Goal: Submit feedback/report problem

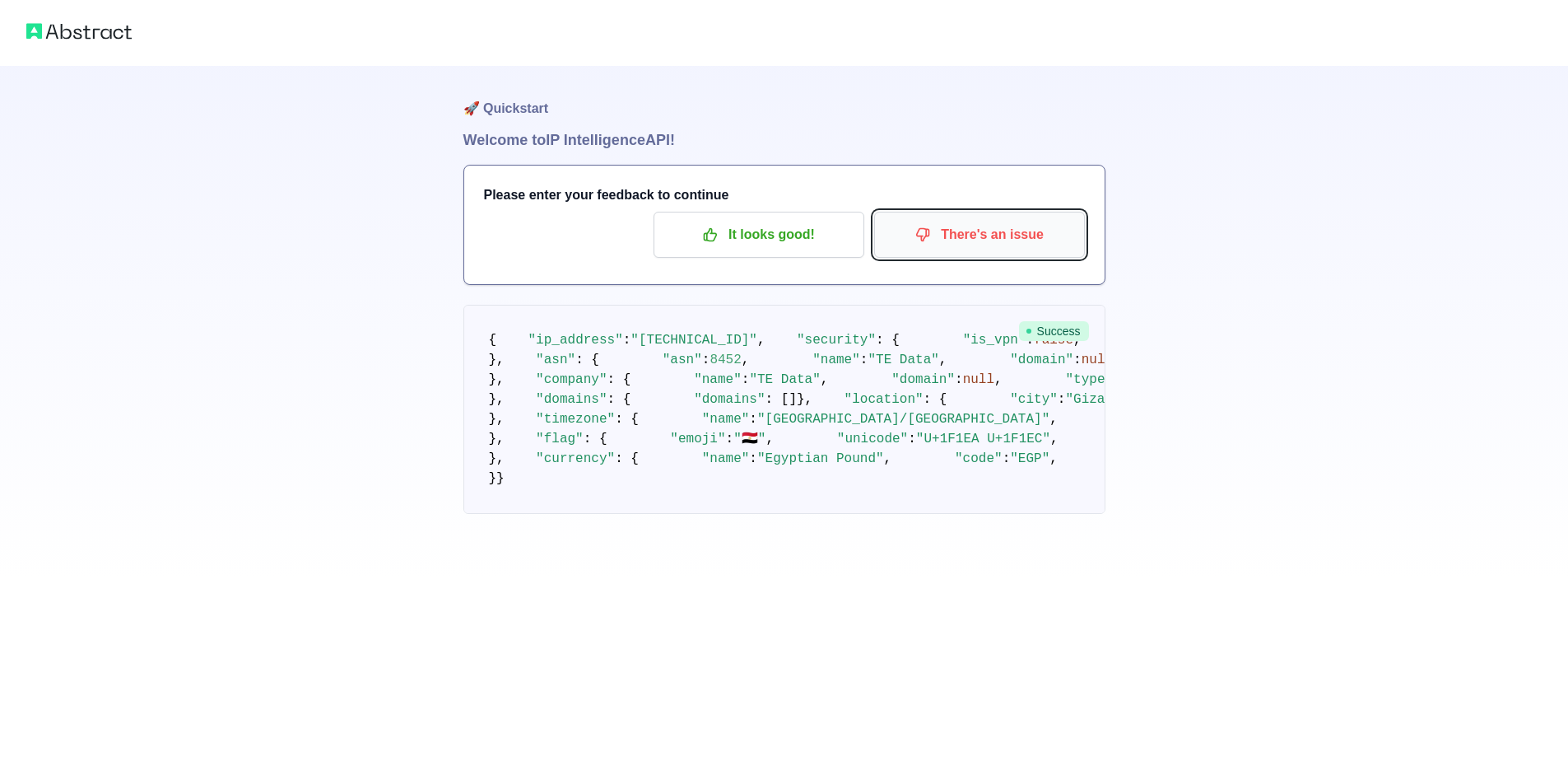
click at [988, 233] on p "There's an issue" at bounding box center [980, 235] width 186 height 28
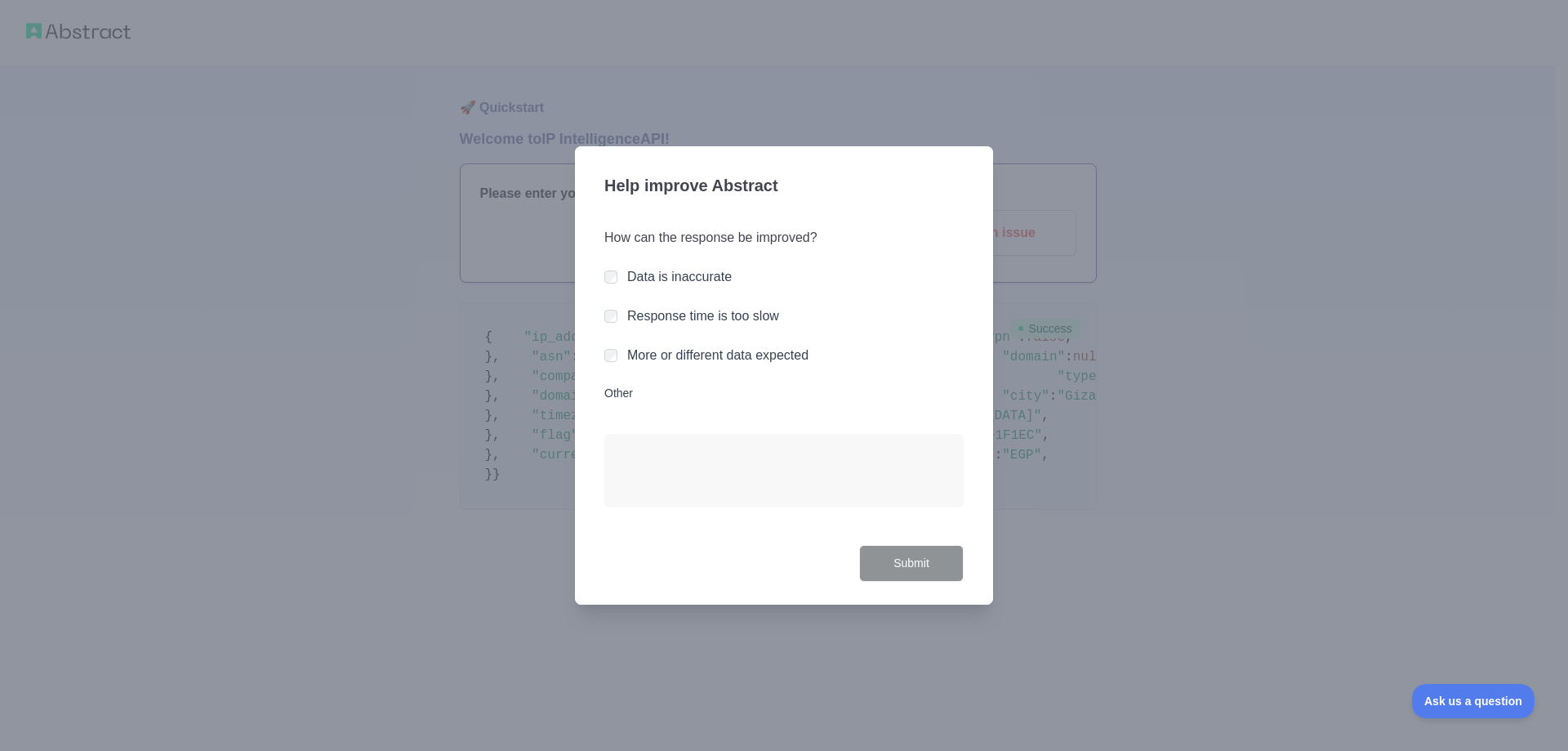
drag, startPoint x: 876, startPoint y: 230, endPoint x: 817, endPoint y: 231, distance: 59.0
click at [875, 230] on div "How can the response be improved? Data is inaccurate Response time is too slow …" at bounding box center [784, 377] width 360 height 337
click at [902, 129] on div at bounding box center [784, 375] width 1568 height 751
click at [744, 95] on div at bounding box center [784, 375] width 1568 height 751
click at [1085, 500] on div at bounding box center [784, 375] width 1568 height 751
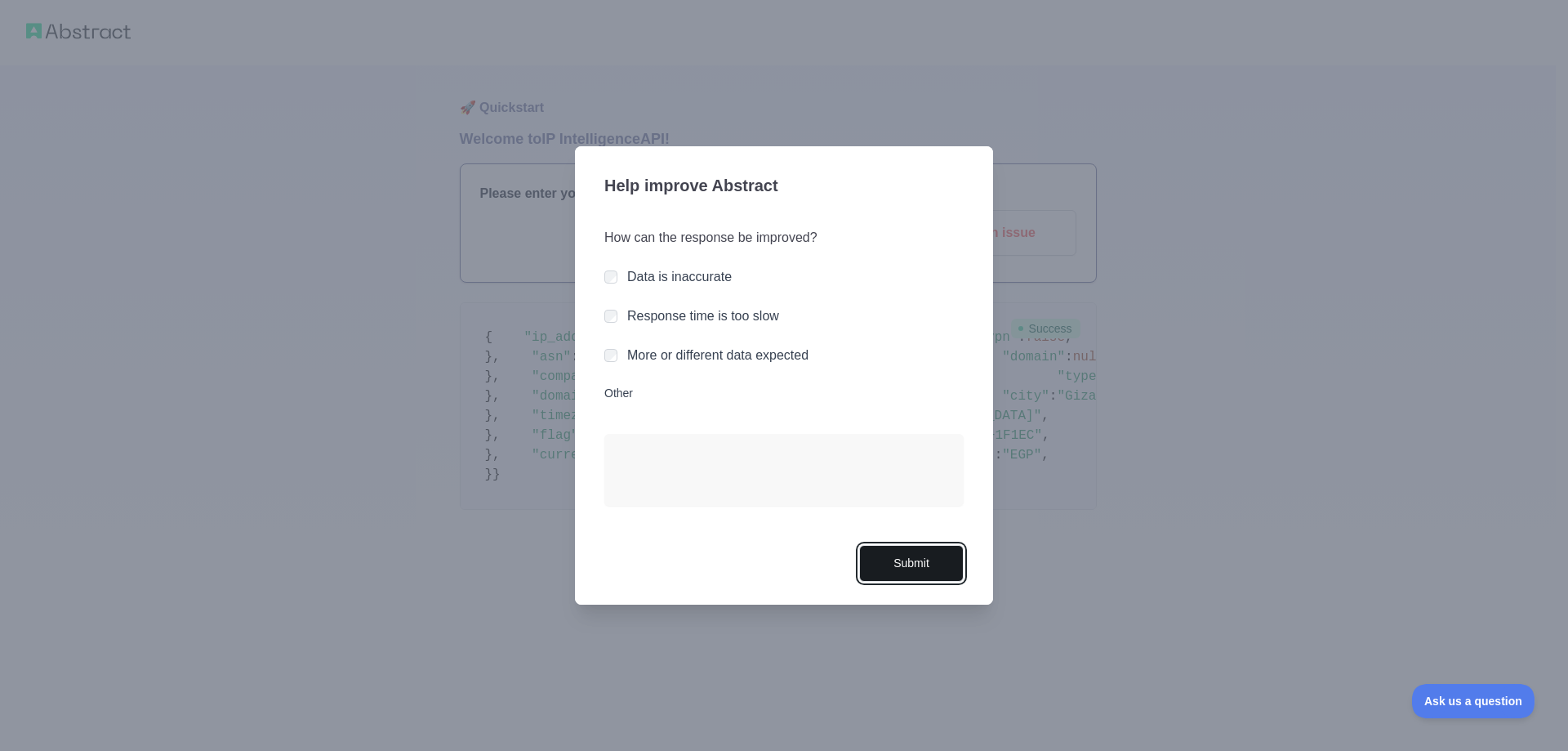
click at [915, 569] on button "Submit" at bounding box center [911, 563] width 105 height 37
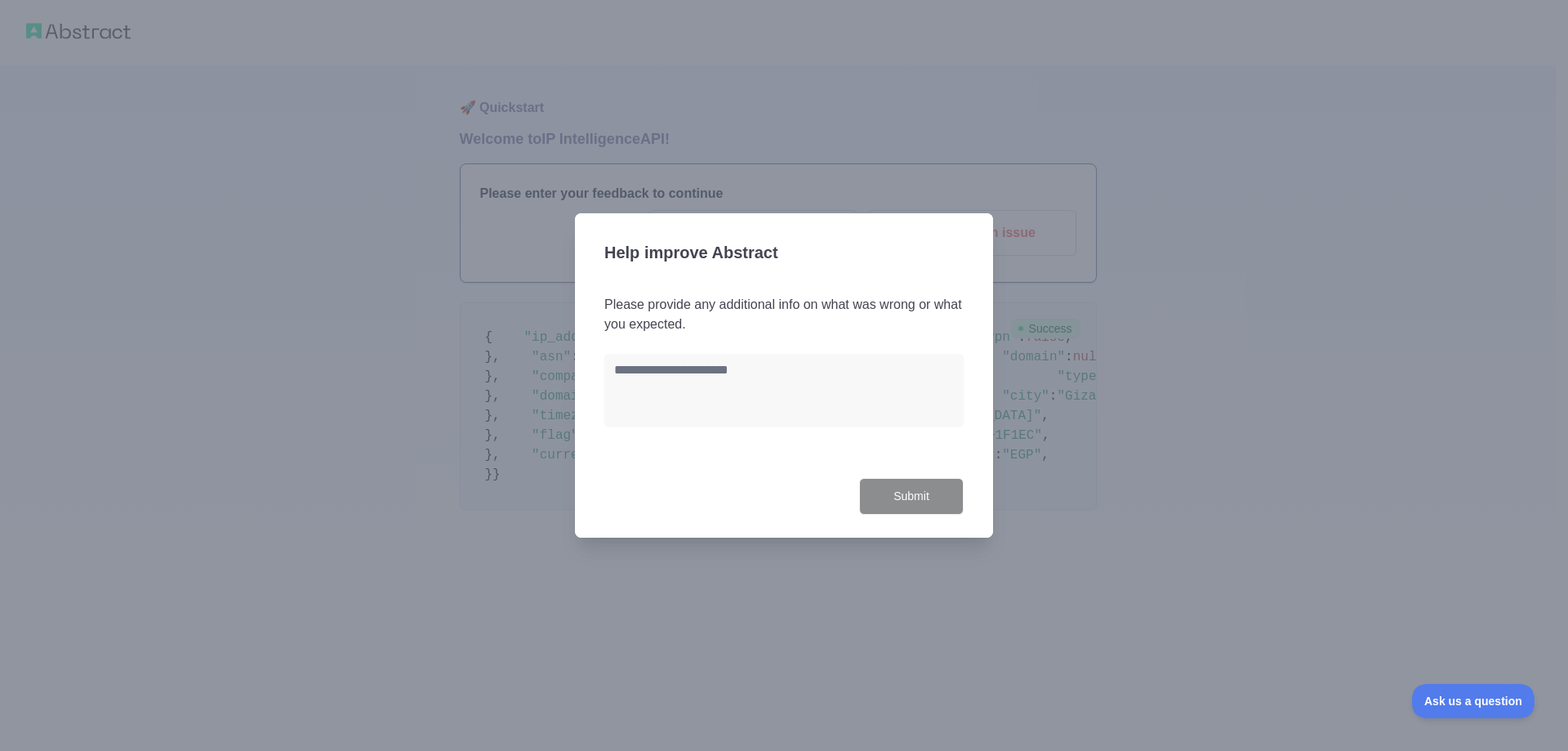
drag, startPoint x: 889, startPoint y: 427, endPoint x: 911, endPoint y: 483, distance: 60.2
click at [889, 428] on div "Please provide any additional info on what was wrong or what you expected." at bounding box center [784, 370] width 360 height 150
click at [871, 426] on textarea at bounding box center [784, 389] width 360 height 72
type textarea "*"
click at [908, 497] on button "Submit" at bounding box center [911, 496] width 105 height 37
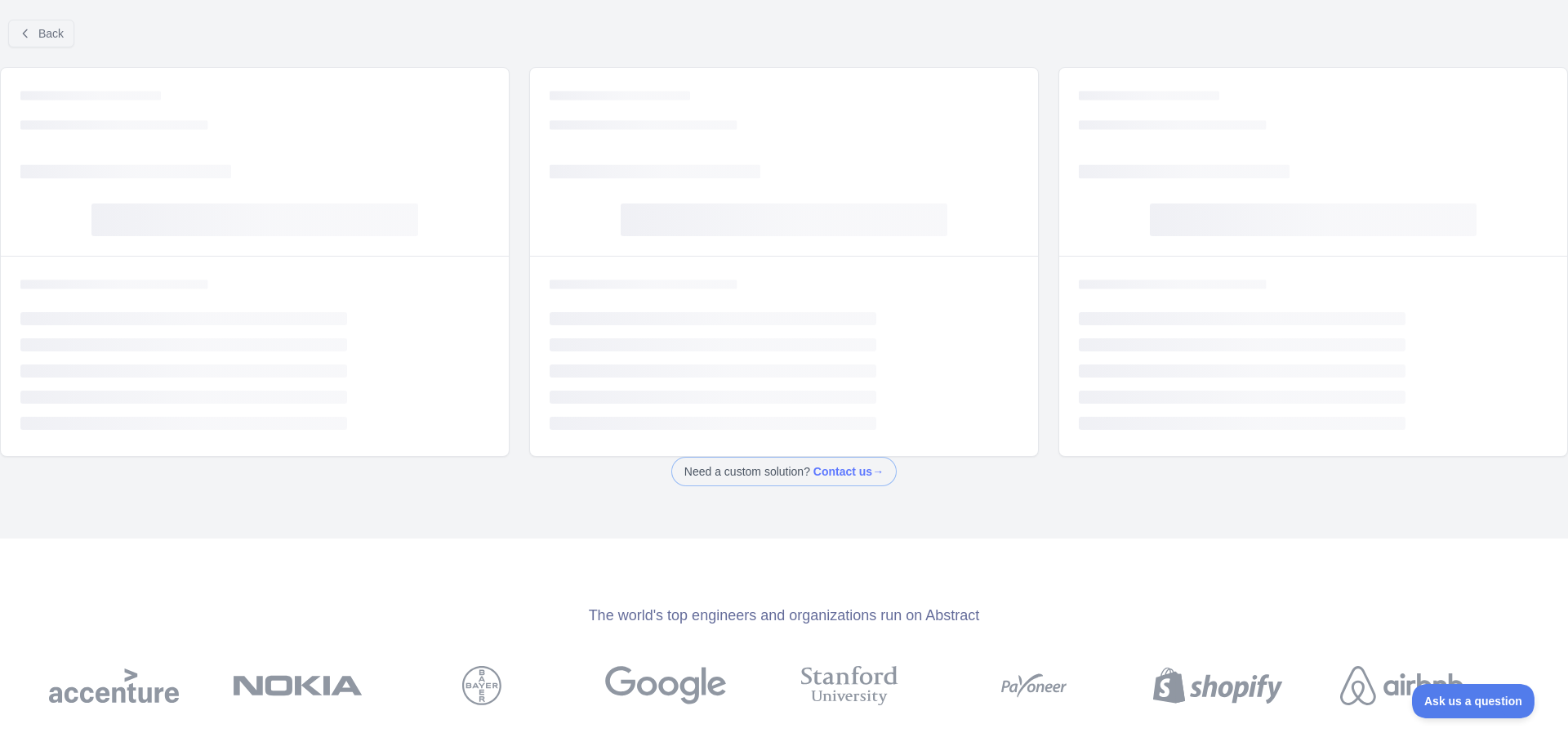
click at [48, 36] on div at bounding box center [784, 375] width 1568 height 751
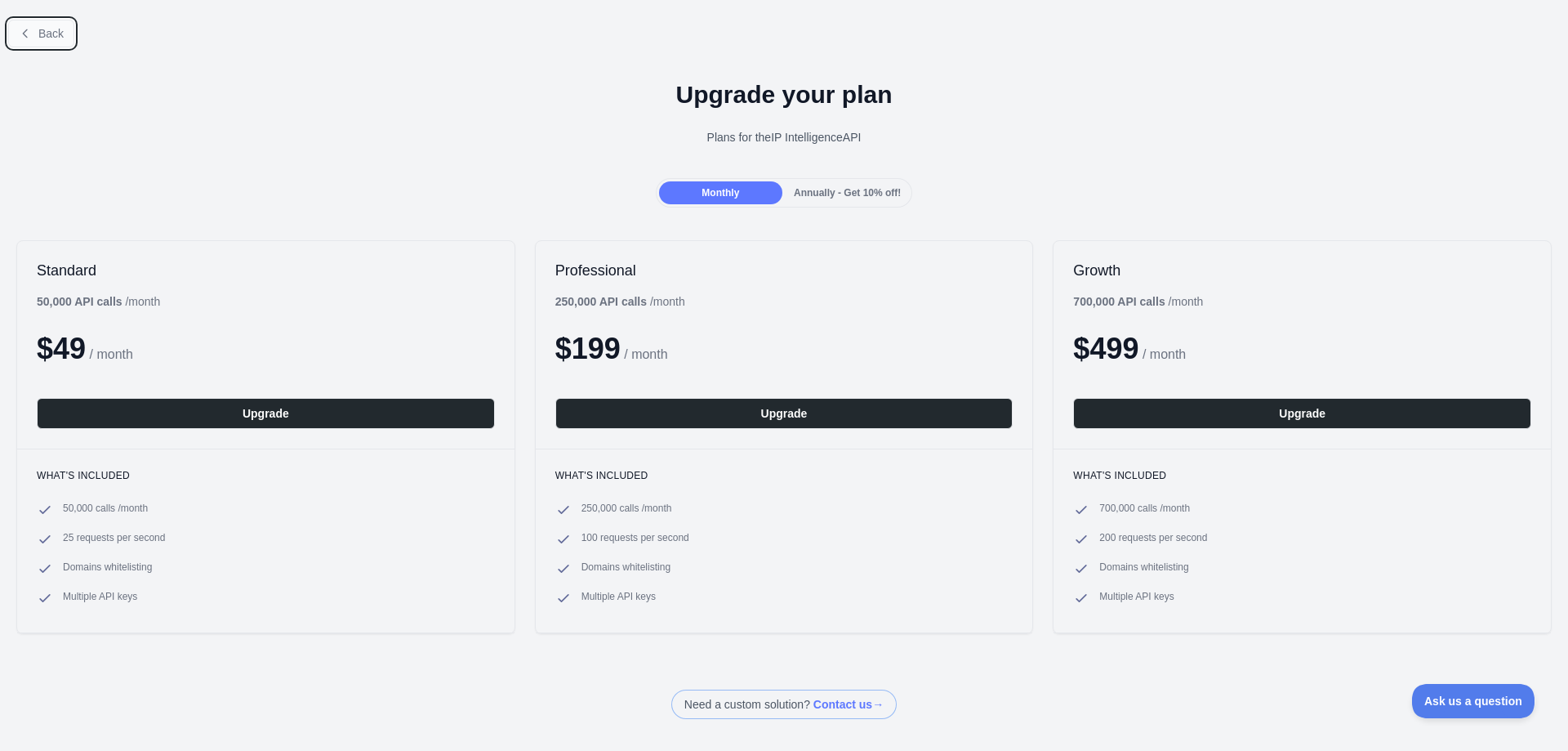
click at [37, 36] on button "Back" at bounding box center [40, 33] width 66 height 28
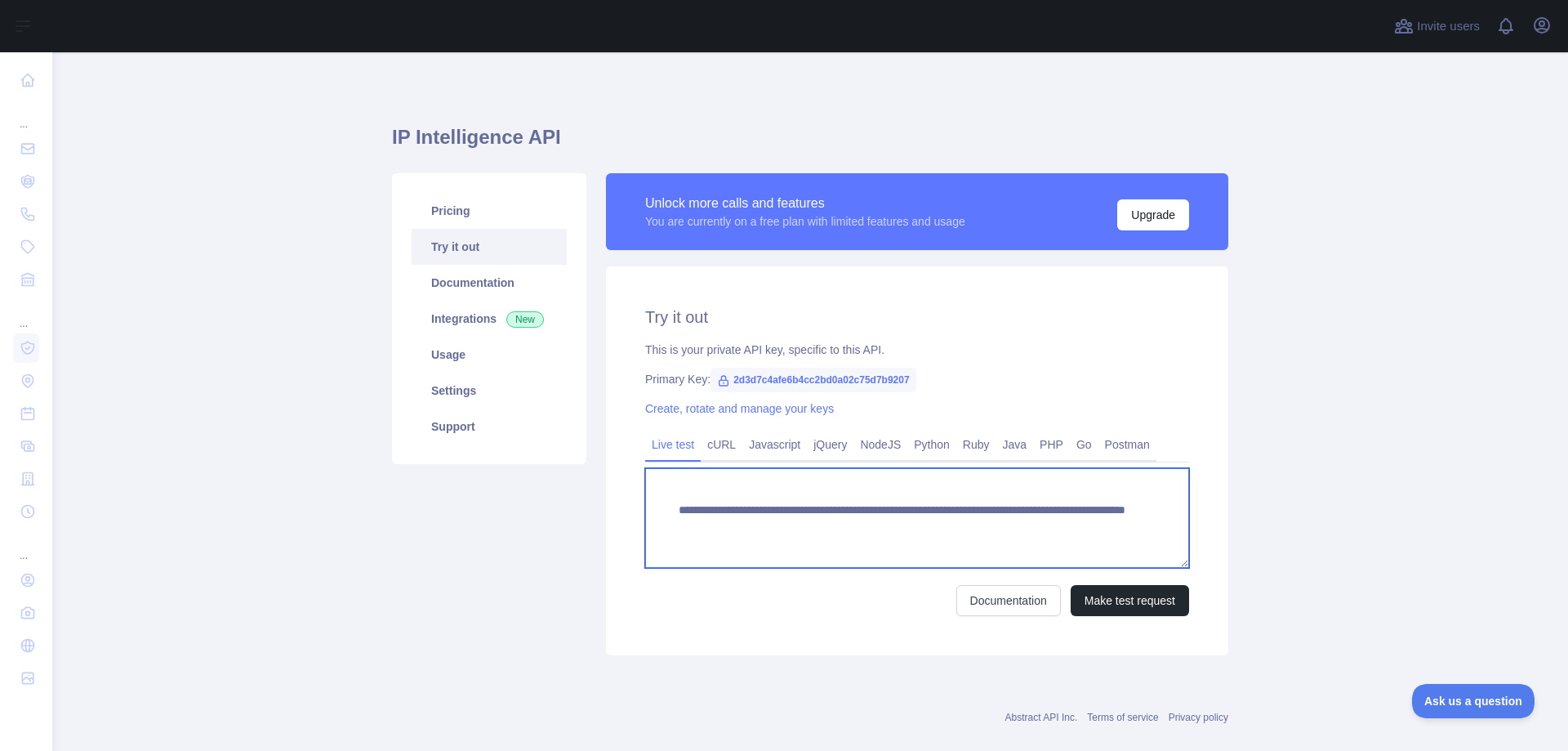
click at [975, 541] on textarea "**********" at bounding box center [917, 518] width 544 height 100
click at [1022, 527] on textarea "**********" at bounding box center [917, 518] width 544 height 100
paste textarea
type textarea "**********"
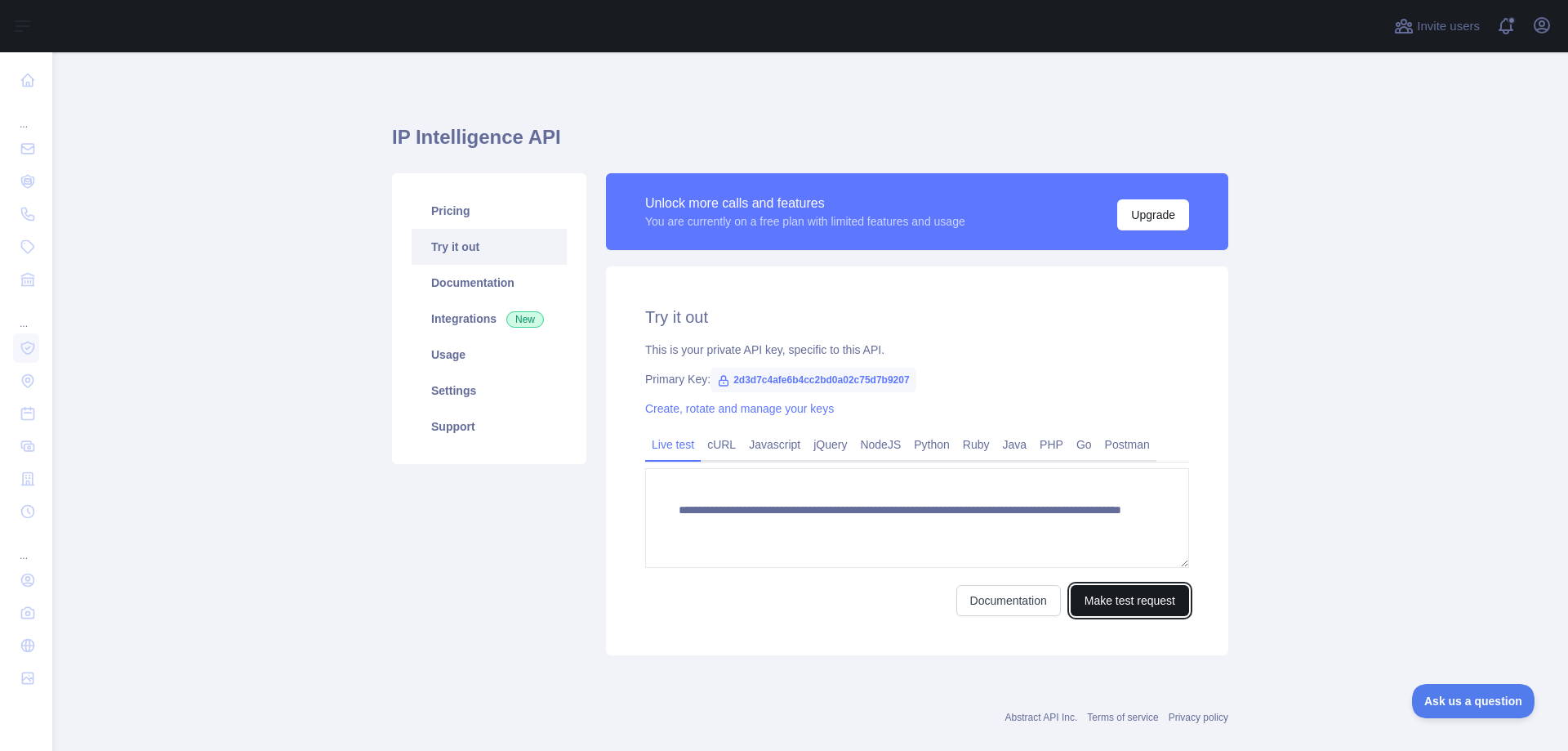
click at [1138, 606] on button "Make test request" at bounding box center [1130, 600] width 118 height 31
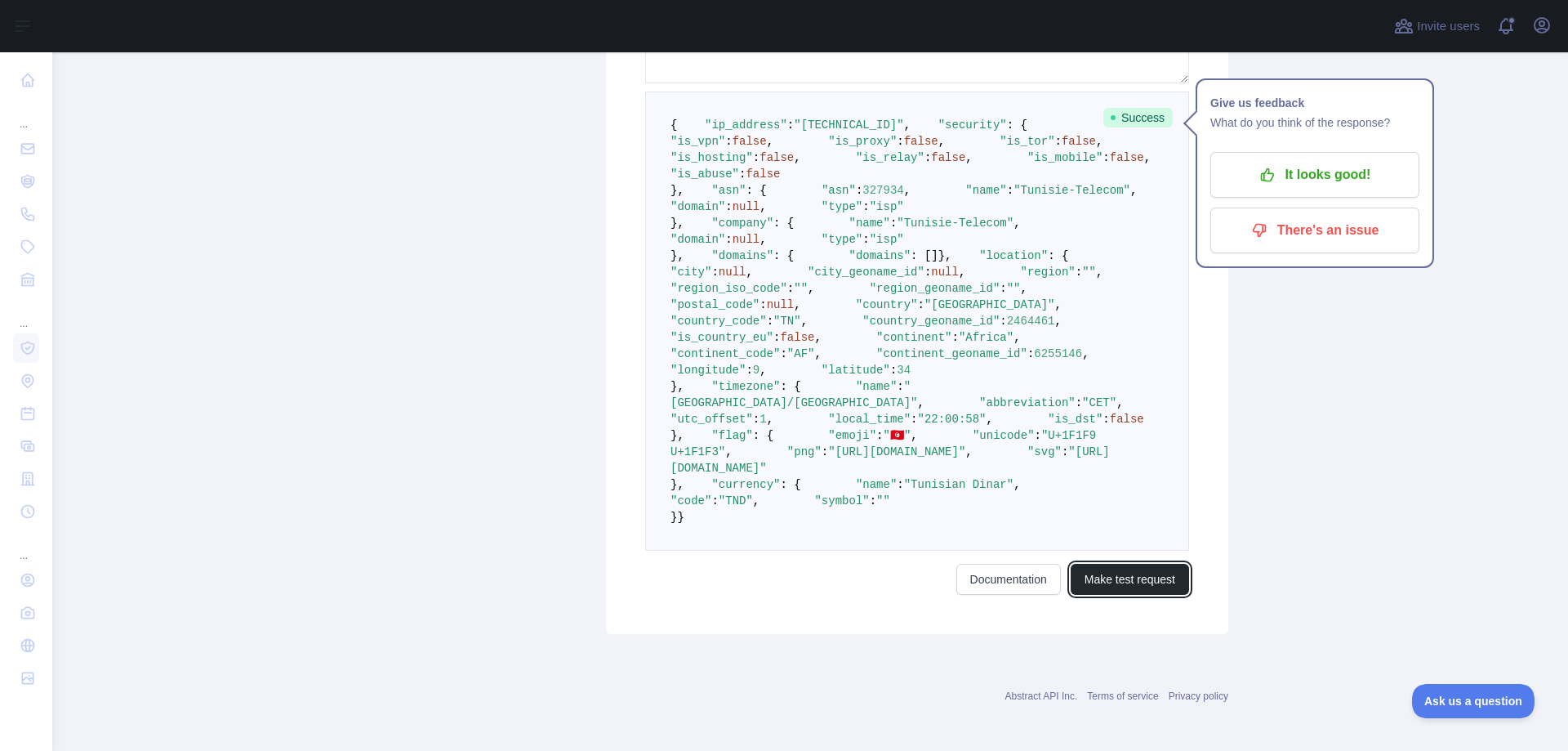
scroll to position [490, 0]
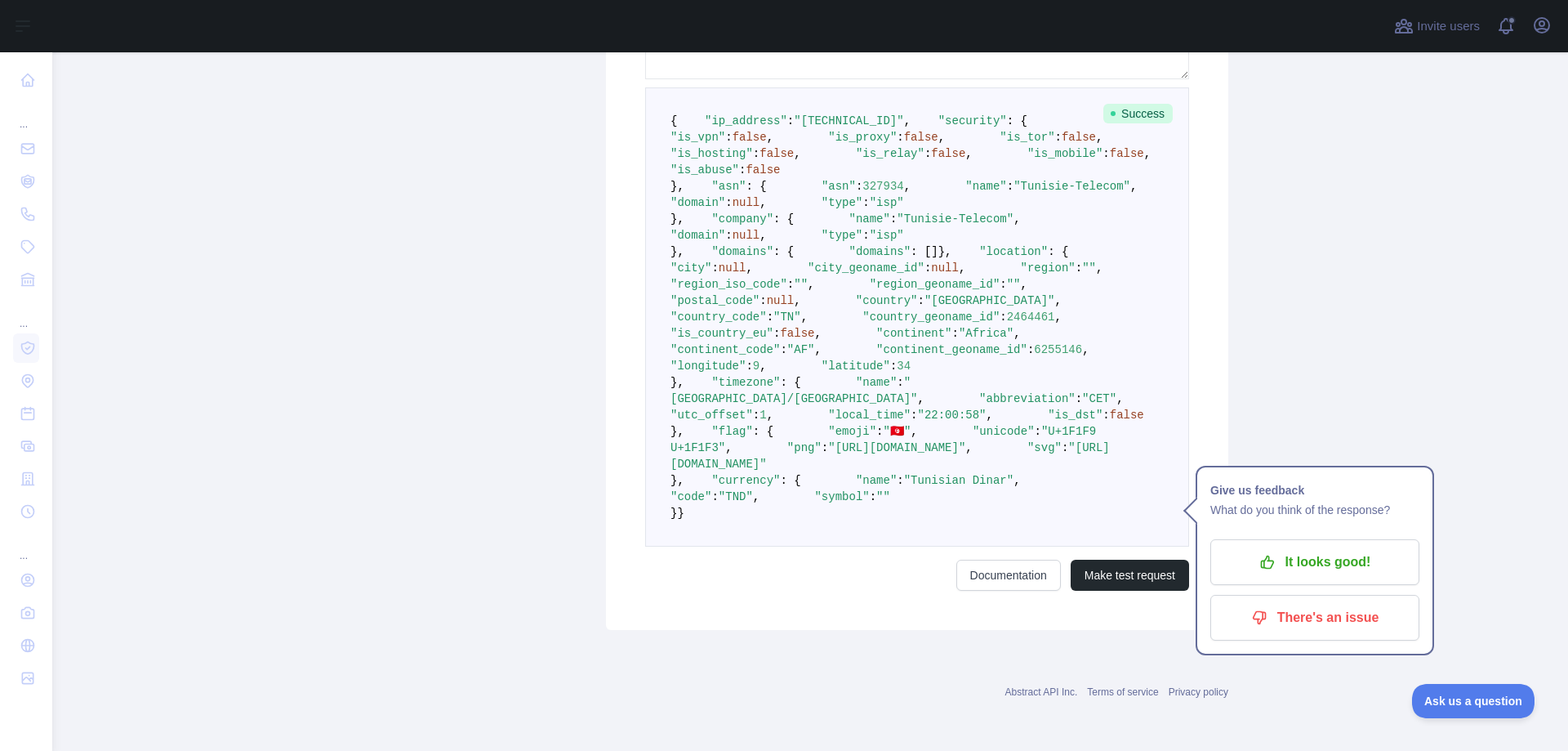
click at [839, 258] on pre "{ "ip_address" : "[TECHNICAL_ID]" , "security" : { "is_vpn" : false , "is_proxy…" at bounding box center [917, 316] width 544 height 459
drag, startPoint x: 840, startPoint y: 258, endPoint x: 857, endPoint y: 209, distance: 51.9
click at [857, 209] on pre "{ "ip_address" : "[TECHNICAL_ID]" , "security" : { "is_vpn" : false , "is_proxy…" at bounding box center [917, 316] width 544 height 459
click at [866, 253] on pre "{ "ip_address" : "[TECHNICAL_ID]" , "security" : { "is_vpn" : false , "is_proxy…" at bounding box center [917, 316] width 544 height 459
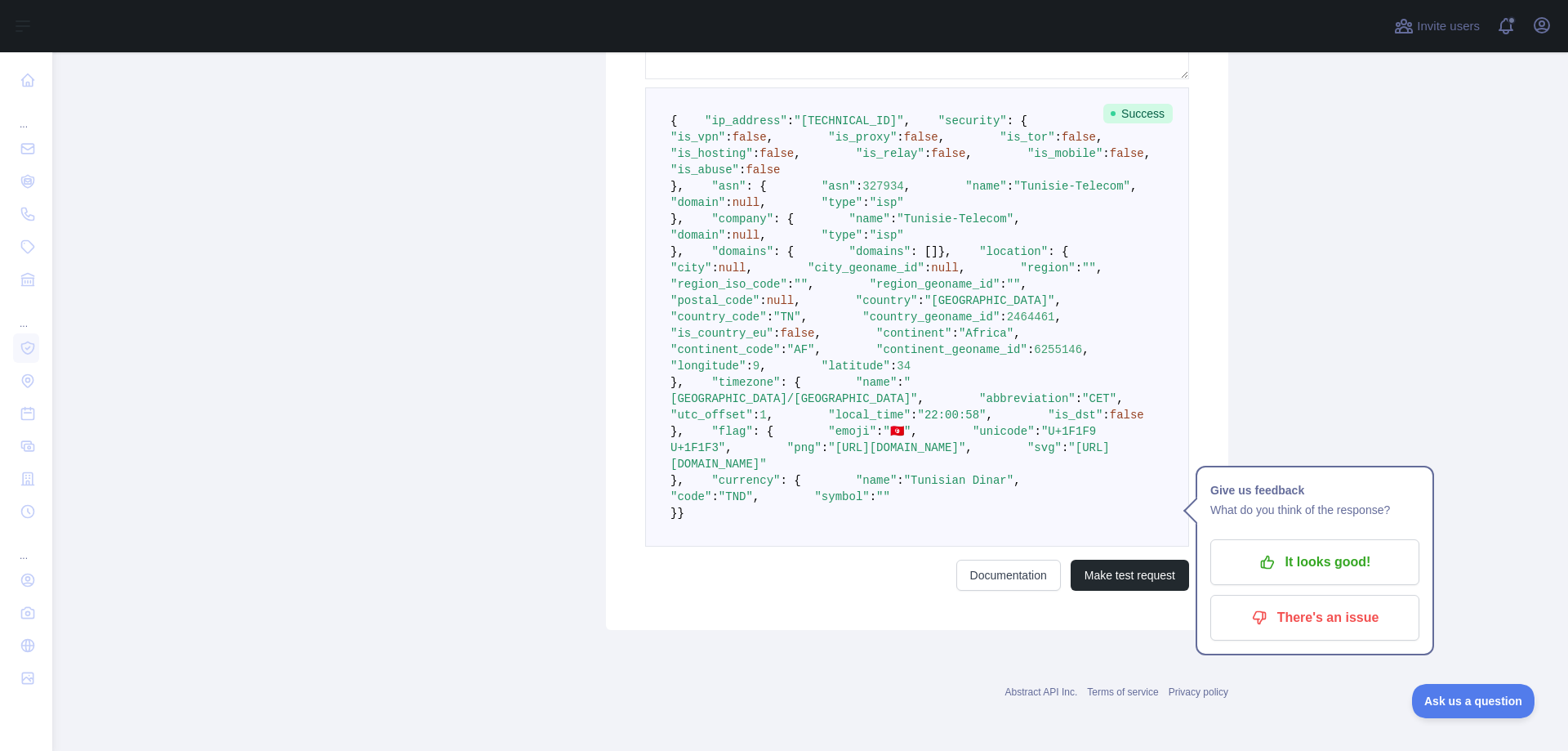
click at [871, 277] on pre "{ "ip_address" : "[TECHNICAL_ID]" , "security" : { "is_vpn" : false , "is_proxy…" at bounding box center [917, 316] width 544 height 459
drag, startPoint x: 871, startPoint y: 277, endPoint x: 934, endPoint y: 147, distance: 144.5
click at [934, 147] on pre "{ "ip_address" : "[TECHNICAL_ID]" , "security" : { "is_vpn" : false , "is_proxy…" at bounding box center [917, 316] width 544 height 459
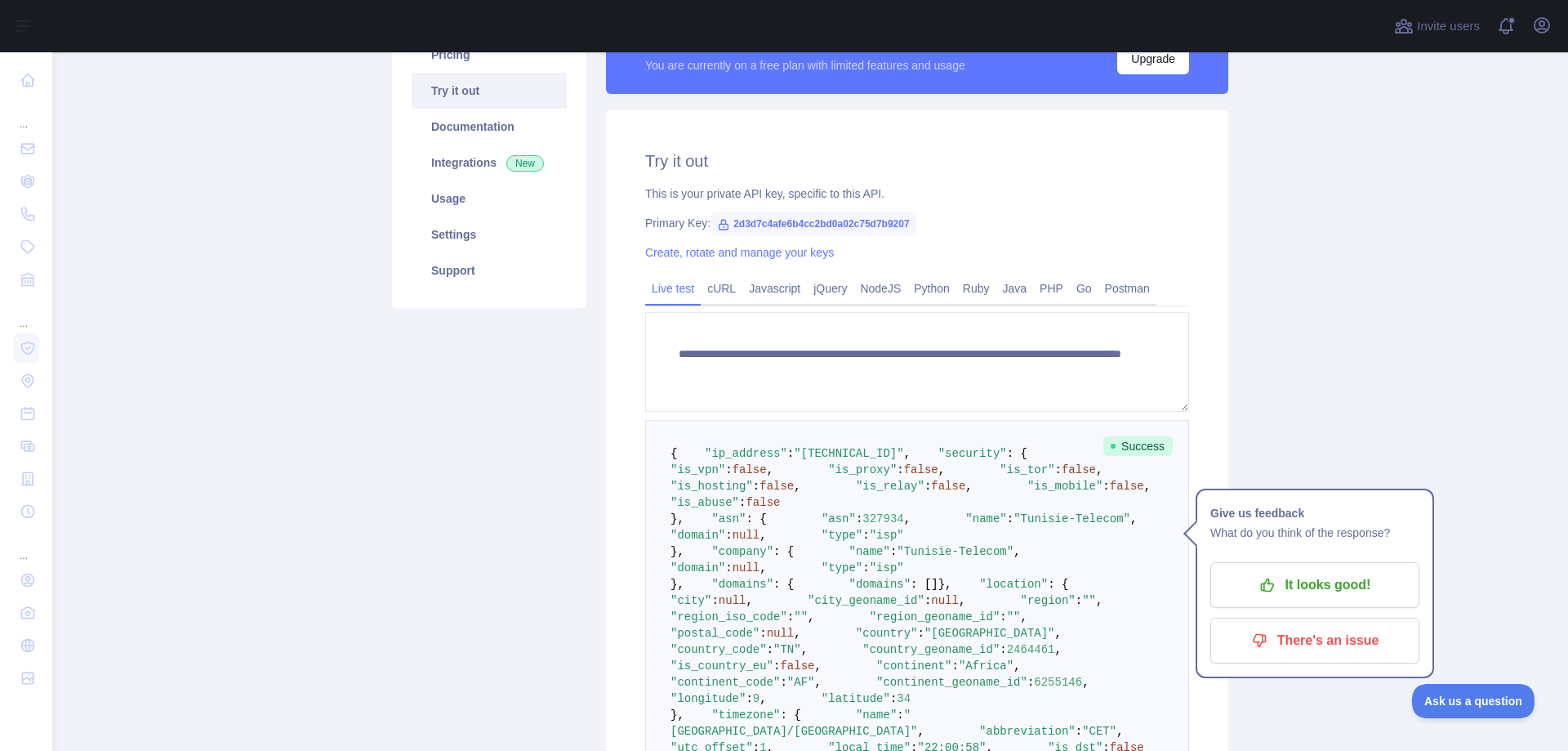
scroll to position [0, 0]
